Goal: Task Accomplishment & Management: Use online tool/utility

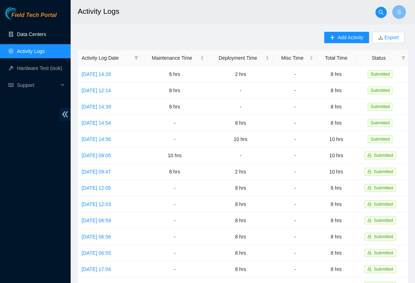
click at [38, 37] on link "Data Centers" at bounding box center [31, 34] width 29 height 6
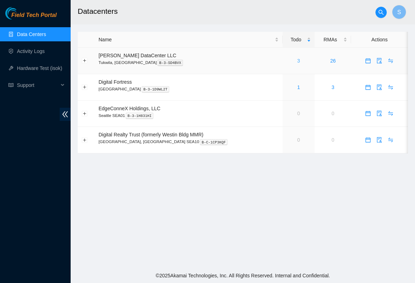
click at [297, 60] on link "3" at bounding box center [298, 61] width 3 height 6
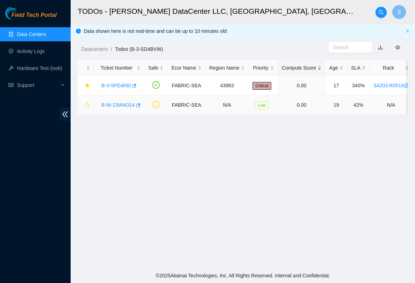
click at [125, 107] on link "B-W-13W4O14" at bounding box center [118, 105] width 34 height 6
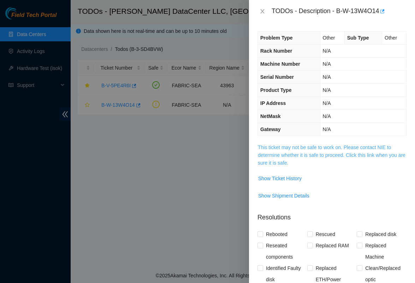
click at [303, 149] on link "This ticket may not be safe to work on. Please contact NIE to determine whether…" at bounding box center [332, 154] width 148 height 21
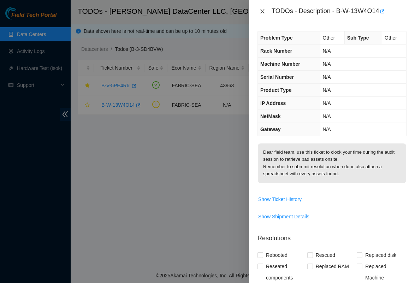
click at [261, 11] on icon "close" at bounding box center [263, 11] width 6 height 6
